Goal: Navigation & Orientation: Find specific page/section

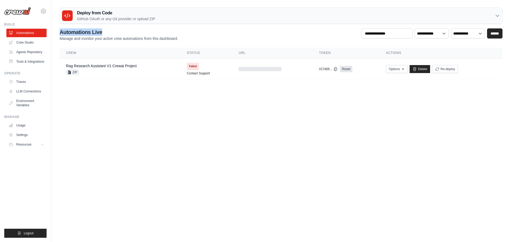
drag, startPoint x: 60, startPoint y: 31, endPoint x: 105, endPoint y: 32, distance: 44.5
click at [105, 32] on h2 "Automations Live" at bounding box center [119, 31] width 118 height 7
click at [114, 31] on h2 "Automations Live" at bounding box center [119, 31] width 118 height 7
drag, startPoint x: 116, startPoint y: 38, endPoint x: 186, endPoint y: 38, distance: 70.5
click at [186, 38] on div "**********" at bounding box center [281, 34] width 443 height 13
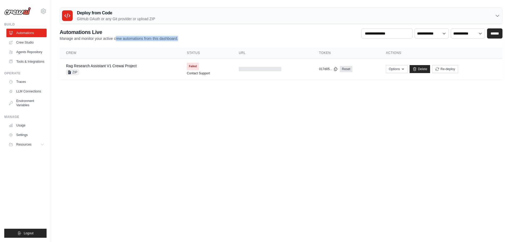
click at [195, 38] on div "**********" at bounding box center [281, 34] width 443 height 13
click at [22, 43] on link "Crew Studio" at bounding box center [27, 42] width 40 height 9
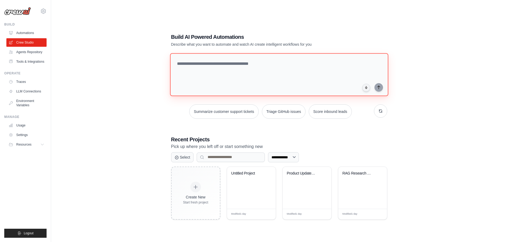
click at [186, 66] on textarea at bounding box center [279, 74] width 218 height 43
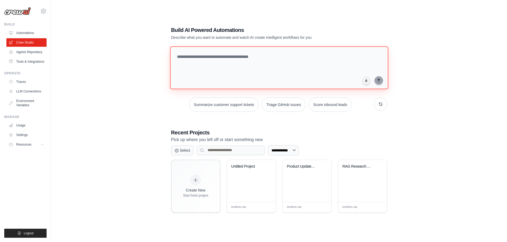
scroll to position [11, 0]
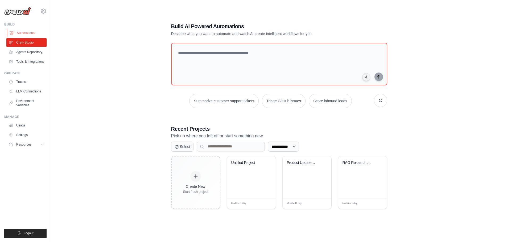
click at [28, 34] on link "Automations" at bounding box center [27, 33] width 40 height 9
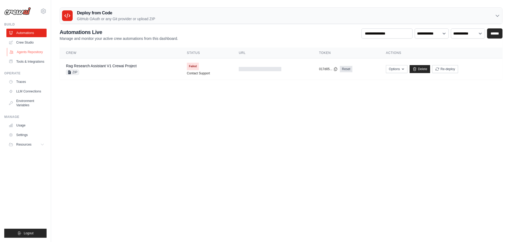
click at [34, 51] on link "Agents Repository" at bounding box center [27, 52] width 40 height 9
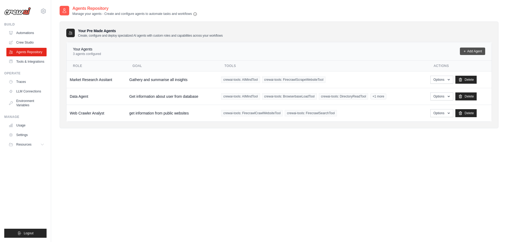
click at [469, 48] on link "Add Agent" at bounding box center [472, 51] width 25 height 7
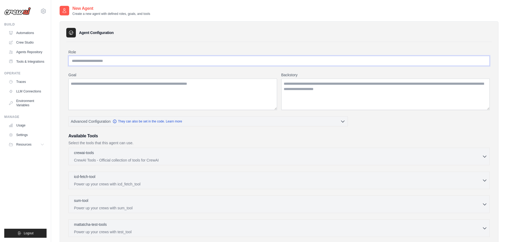
drag, startPoint x: 122, startPoint y: 61, endPoint x: 126, endPoint y: 59, distance: 3.6
click at [122, 61] on input "Role" at bounding box center [278, 61] width 421 height 10
click at [186, 89] on textarea "Goal" at bounding box center [172, 94] width 209 height 31
click at [314, 80] on textarea "Backstory" at bounding box center [385, 94] width 209 height 31
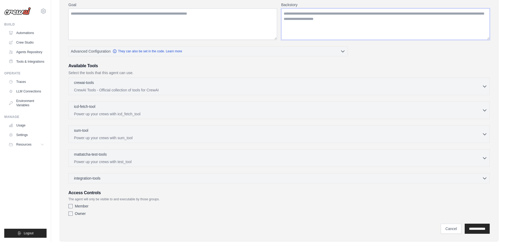
scroll to position [80, 0]
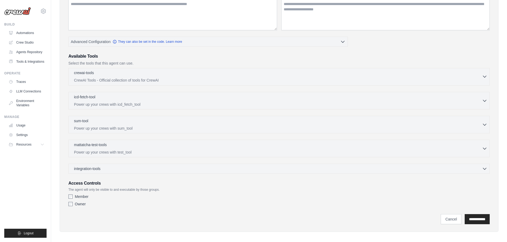
click at [171, 77] on div "crewai-tools 0 selected CrewAI Tools - Official collection of tools for CrewAI" at bounding box center [278, 76] width 408 height 13
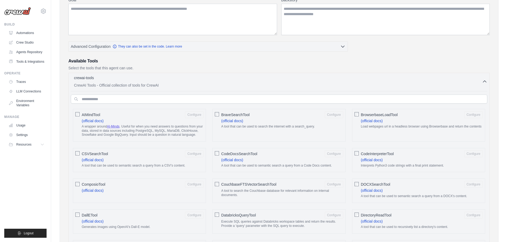
scroll to position [27, 0]
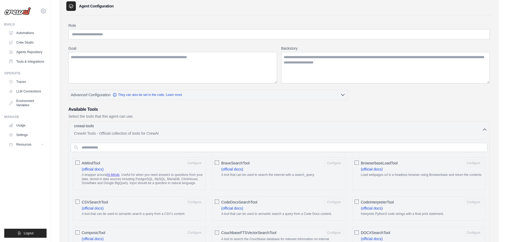
click at [172, 129] on div "crewai-tools 0 selected" at bounding box center [278, 126] width 408 height 6
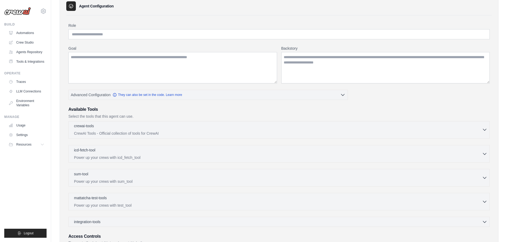
click at [172, 129] on div "crewai-tools 0 selected" at bounding box center [278, 126] width 408 height 6
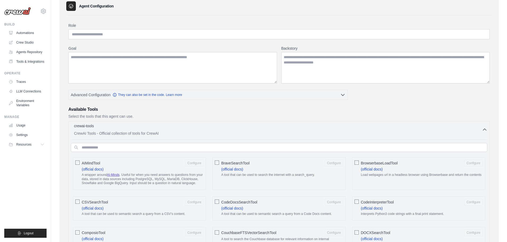
click at [178, 130] on div "crewai-tools 0 selected" at bounding box center [278, 126] width 408 height 6
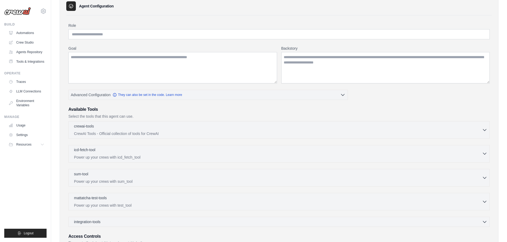
click at [100, 150] on div "icd-fetch-tool 0 selected" at bounding box center [278, 150] width 408 height 6
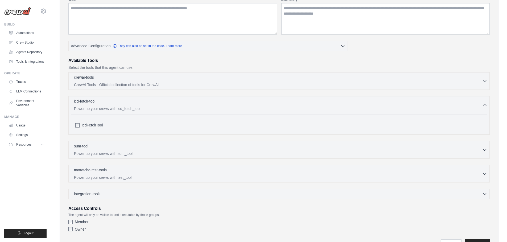
scroll to position [80, 0]
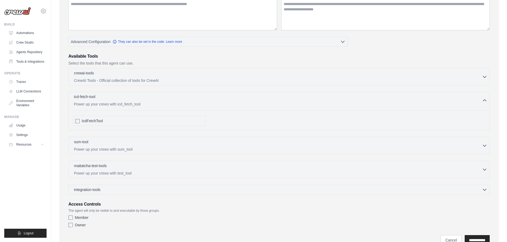
click at [111, 101] on div "icd-fetch-tool 0 selected Power up your crews with icd_fetch_tool" at bounding box center [278, 100] width 408 height 13
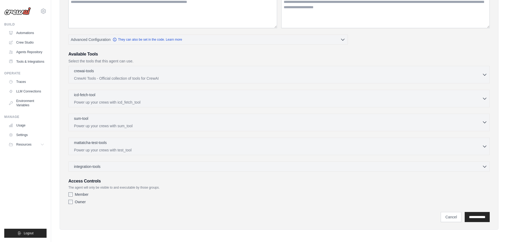
scroll to position [84, 0]
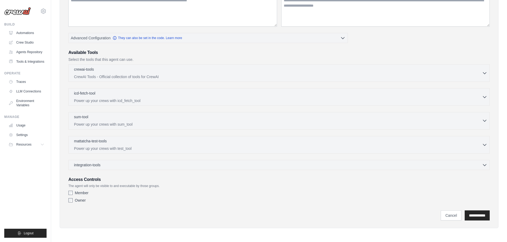
click at [132, 118] on div "sum-tool 0 selected" at bounding box center [278, 117] width 408 height 6
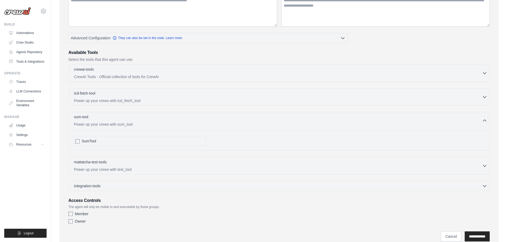
click at [150, 121] on div "sum-tool 0 selected Power up your crews with sum_tool" at bounding box center [278, 120] width 408 height 13
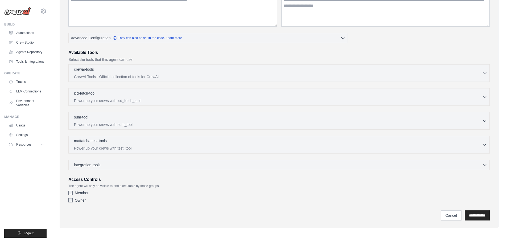
click at [135, 145] on div "mattatcha-test-tools 0 selected" at bounding box center [278, 141] width 408 height 6
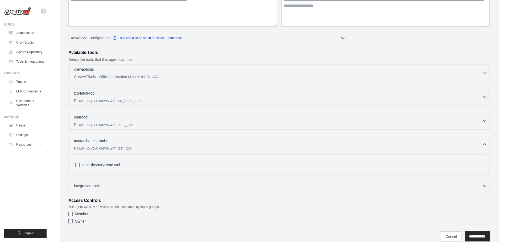
click at [142, 145] on div "mattatcha-test-tools 0 selected" at bounding box center [278, 141] width 408 height 6
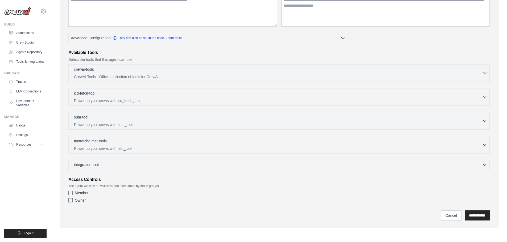
click at [135, 165] on div "integration-tools 0 selected" at bounding box center [280, 164] width 413 height 5
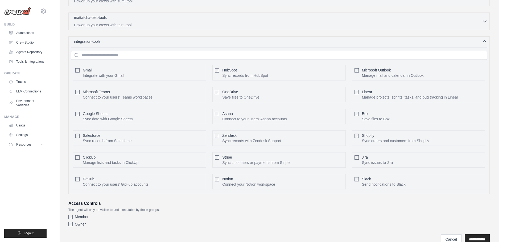
scroll to position [217, 0]
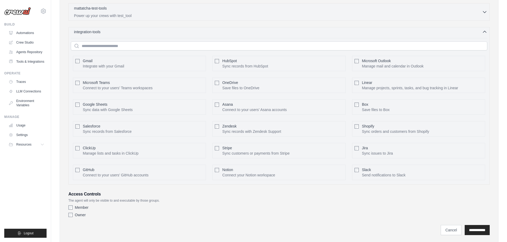
click at [486, 33] on icon "button" at bounding box center [484, 31] width 5 height 5
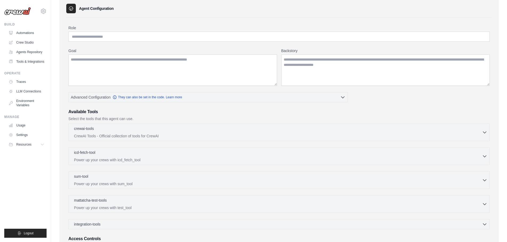
scroll to position [0, 0]
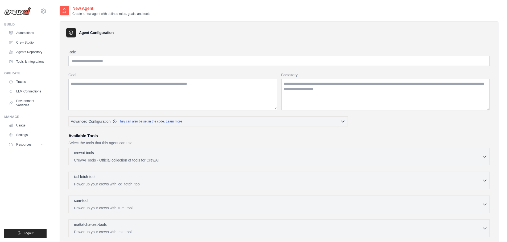
click at [57, 17] on div "New Agent Create a new agent with defined roles, goals, and tools Agent Configu…" at bounding box center [279, 162] width 456 height 315
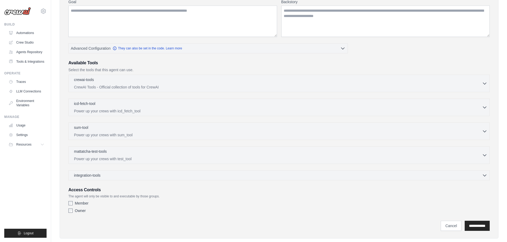
scroll to position [84, 0]
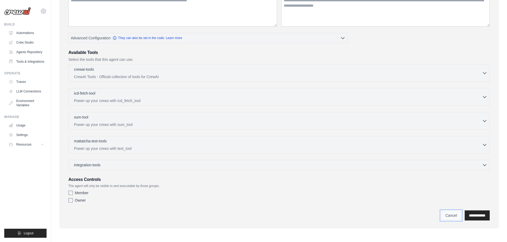
click at [441, 216] on link "Cancel" at bounding box center [451, 216] width 21 height 10
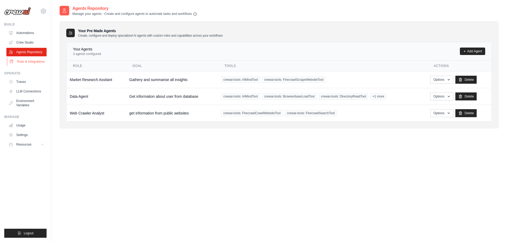
click at [28, 61] on link "Tools & Integrations" at bounding box center [27, 61] width 40 height 9
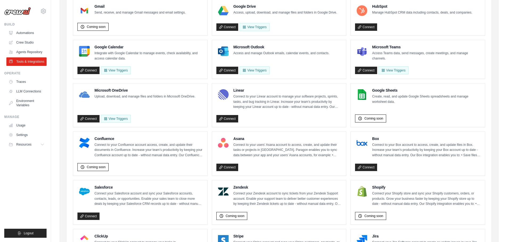
scroll to position [80, 0]
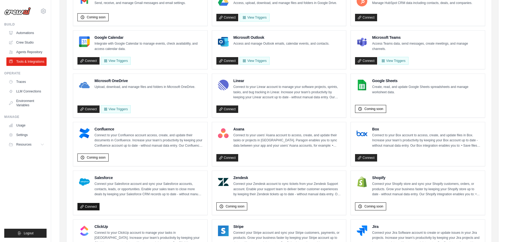
click at [90, 208] on link "Connect" at bounding box center [88, 206] width 22 height 7
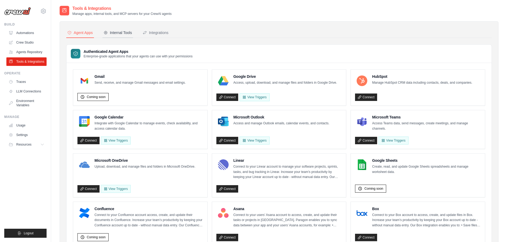
click at [125, 31] on div "Internal Tools" at bounding box center [118, 32] width 28 height 5
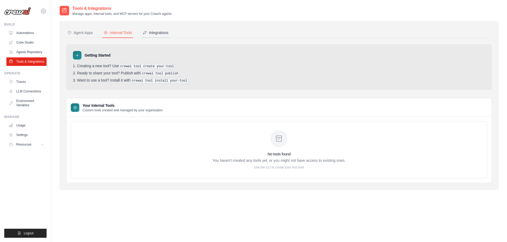
click at [154, 31] on div "Integrations" at bounding box center [156, 32] width 26 height 5
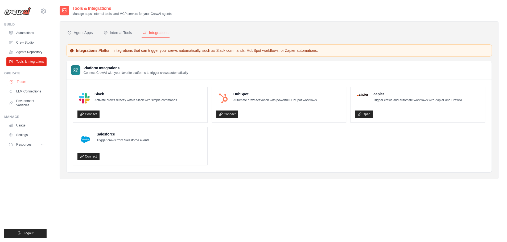
click at [24, 82] on link "Traces" at bounding box center [27, 82] width 40 height 9
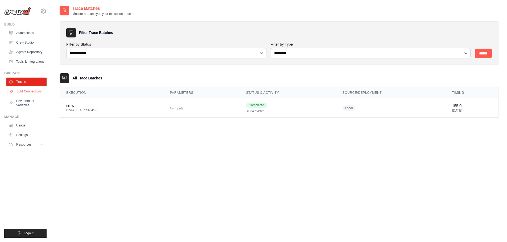
click at [32, 92] on link "LLM Connections" at bounding box center [27, 91] width 40 height 9
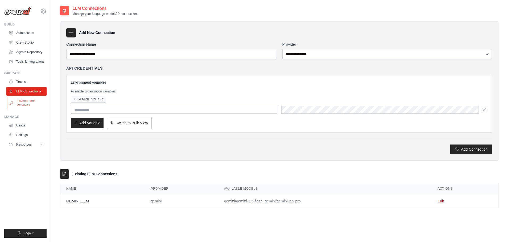
click at [24, 102] on link "Environment Variables" at bounding box center [27, 103] width 40 height 13
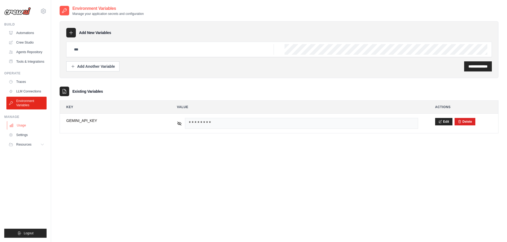
click at [22, 127] on link "Usage" at bounding box center [27, 125] width 40 height 9
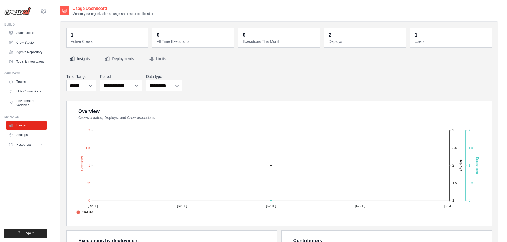
click at [56, 23] on div "Usage Dashboard Monitor your organization's usage and resource allocation 1 Act…" at bounding box center [279, 192] width 456 height 375
click at [55, 27] on div "Usage Dashboard Monitor your organization's usage and resource allocation 1 Act…" at bounding box center [279, 192] width 456 height 375
click at [29, 156] on ul "Build Automations Crew Studio Agents Repository Tools & Integrations" at bounding box center [25, 130] width 42 height 216
click at [30, 52] on link "Agents Repository" at bounding box center [27, 52] width 40 height 9
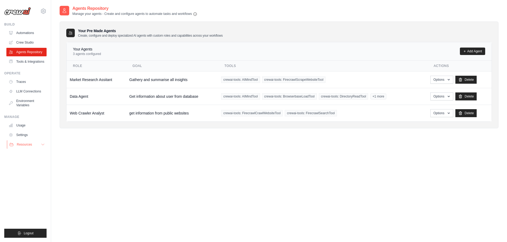
click at [43, 146] on icon at bounding box center [43, 145] width 4 height 4
click at [43, 10] on icon at bounding box center [44, 11] width 2 height 2
click at [51, 30] on link "Settings" at bounding box center [66, 33] width 51 height 11
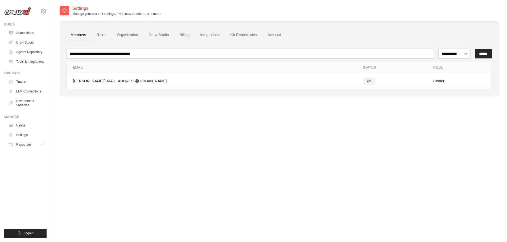
click at [102, 32] on link "Roles" at bounding box center [101, 35] width 18 height 14
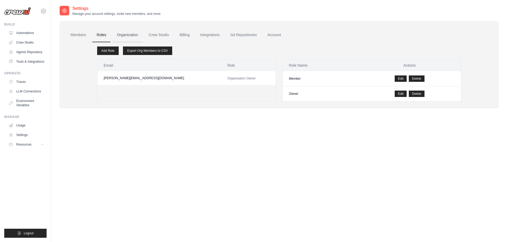
click at [137, 35] on link "Organization" at bounding box center [128, 35] width 30 height 14
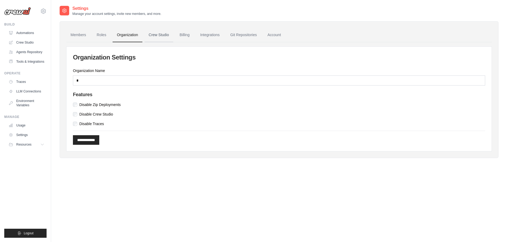
click at [152, 32] on link "Crew Studio" at bounding box center [159, 35] width 29 height 14
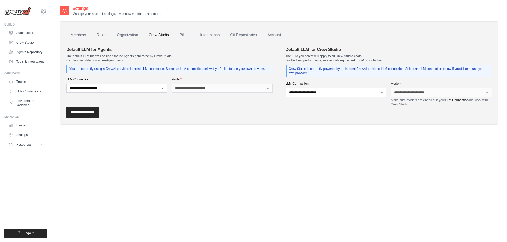
click at [193, 106] on div "**********" at bounding box center [169, 77] width 207 height 60
click at [140, 91] on select "**********" at bounding box center [116, 88] width 101 height 9
drag, startPoint x: 127, startPoint y: 116, endPoint x: 125, endPoint y: 110, distance: 6.3
click at [127, 116] on div "**********" at bounding box center [279, 112] width 426 height 11
click at [113, 83] on div "**********" at bounding box center [116, 84] width 101 height 15
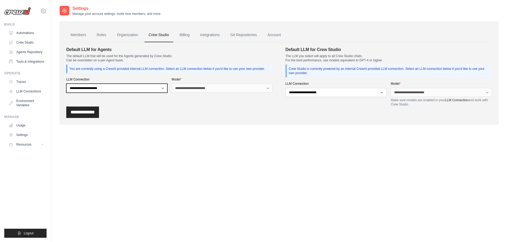
click at [108, 91] on select "**********" at bounding box center [116, 88] width 101 height 9
click at [141, 116] on div "**********" at bounding box center [279, 112] width 426 height 11
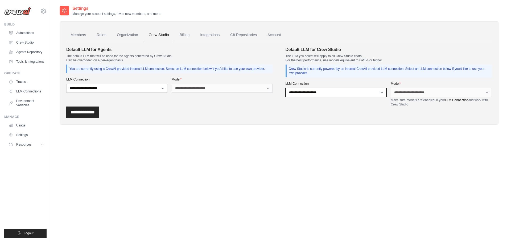
click at [370, 94] on select "**********" at bounding box center [336, 92] width 101 height 9
click at [325, 118] on div "Members Roles Organization Crew Studio Billing Integrations Git Repositories Ac…" at bounding box center [279, 73] width 439 height 104
click at [192, 35] on link "Billing" at bounding box center [184, 35] width 18 height 14
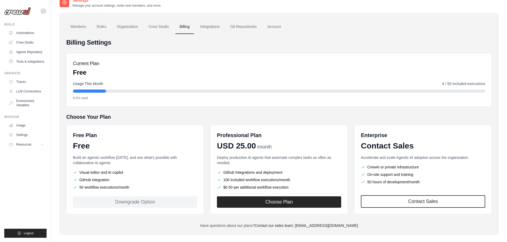
scroll to position [15, 0]
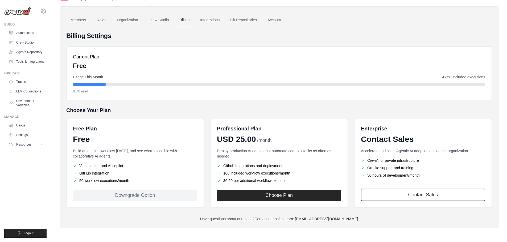
click at [216, 22] on link "Integrations" at bounding box center [210, 20] width 28 height 14
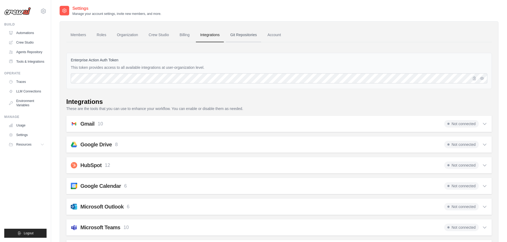
click at [248, 38] on link "Git Repositories" at bounding box center [243, 35] width 35 height 14
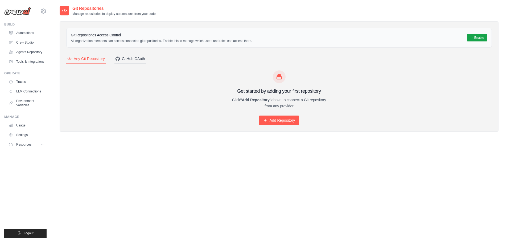
click at [133, 56] on div "GitHub OAuth" at bounding box center [131, 58] width 30 height 5
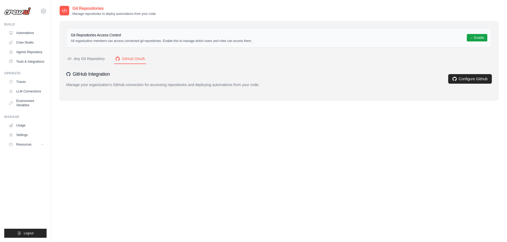
click at [93, 59] on div "Any Git Repository" at bounding box center [86, 58] width 38 height 5
